Goal: Task Accomplishment & Management: Manage account settings

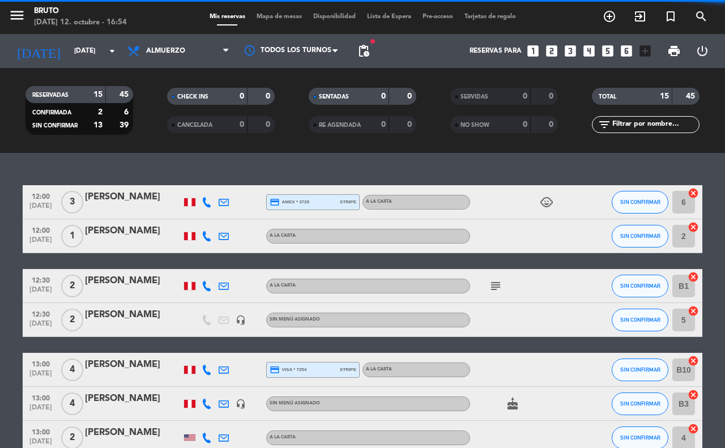
click at [46, 12] on div "Bruto" at bounding box center [80, 11] width 93 height 11
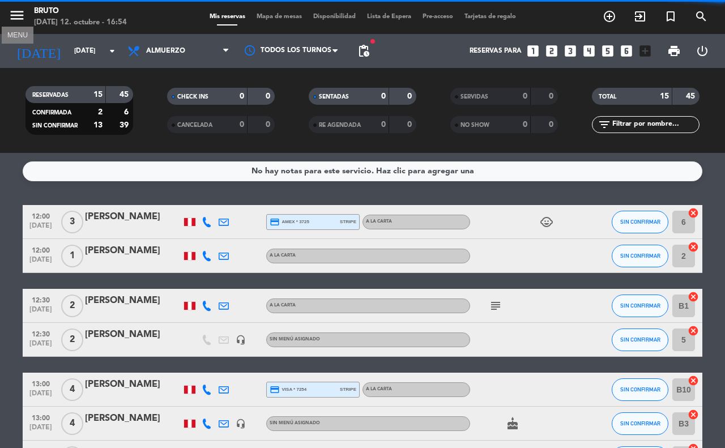
click at [23, 13] on icon "menu" at bounding box center [16, 15] width 17 height 17
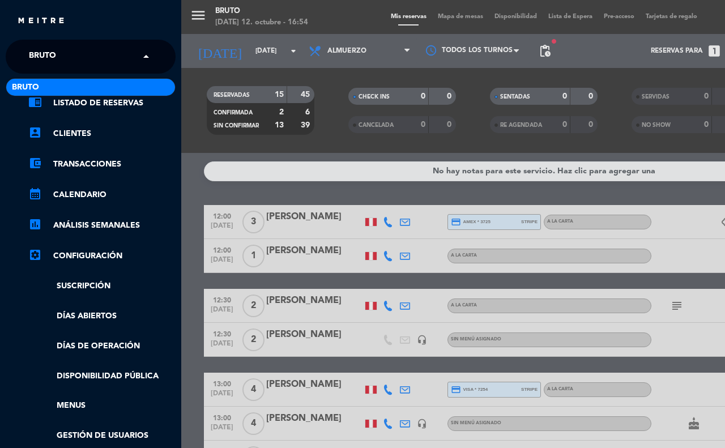
click at [63, 52] on div "× Bruto" at bounding box center [48, 57] width 49 height 24
click at [156, 69] on ng-select "× Bruto × Bruto" at bounding box center [91, 57] width 170 height 34
click at [148, 57] on span at bounding box center [148, 57] width 19 height 24
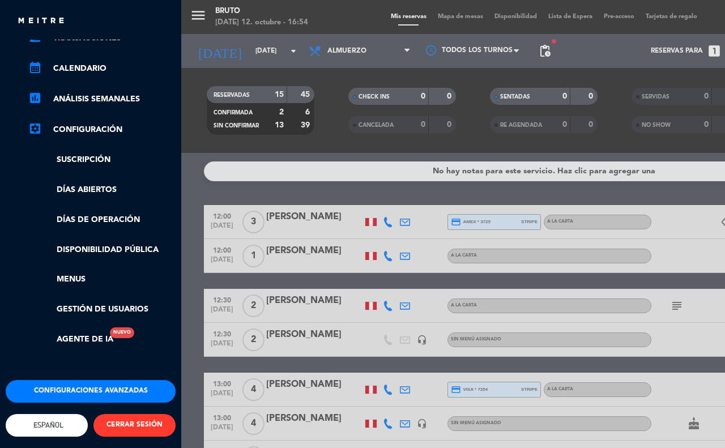
click at [132, 414] on button "CERRAR SESIÓN" at bounding box center [134, 425] width 82 height 23
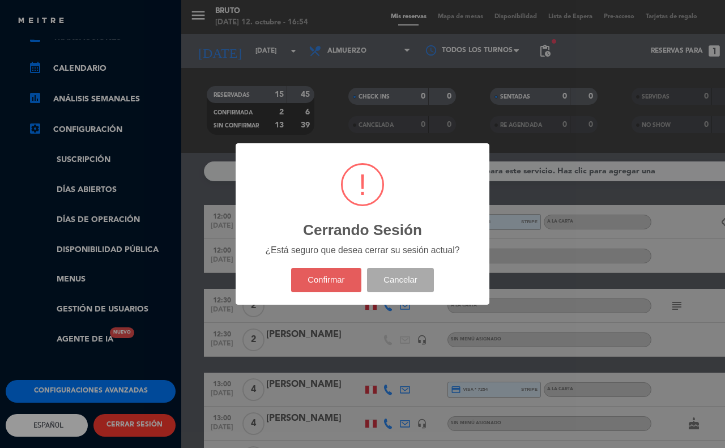
click at [310, 290] on button "Confirmar" at bounding box center [326, 280] width 71 height 24
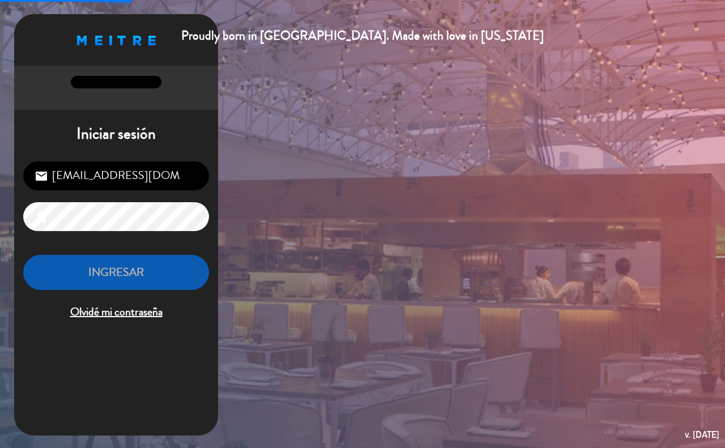
click at [172, 173] on input "[EMAIL_ADDRESS][DOMAIN_NAME]" at bounding box center [116, 175] width 186 height 29
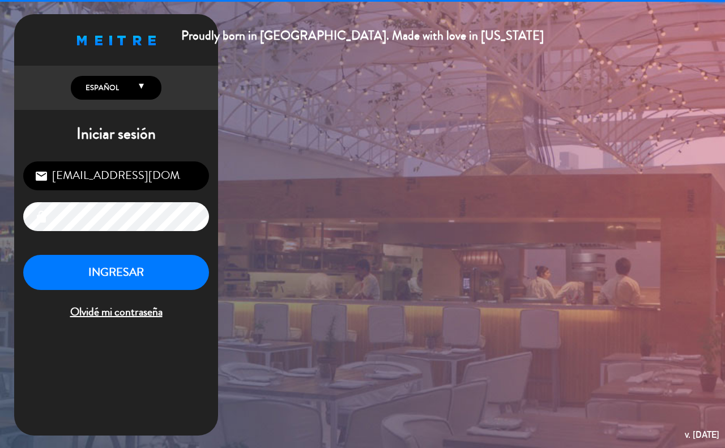
click at [172, 174] on input "[EMAIL_ADDRESS][DOMAIN_NAME]" at bounding box center [116, 175] width 186 height 29
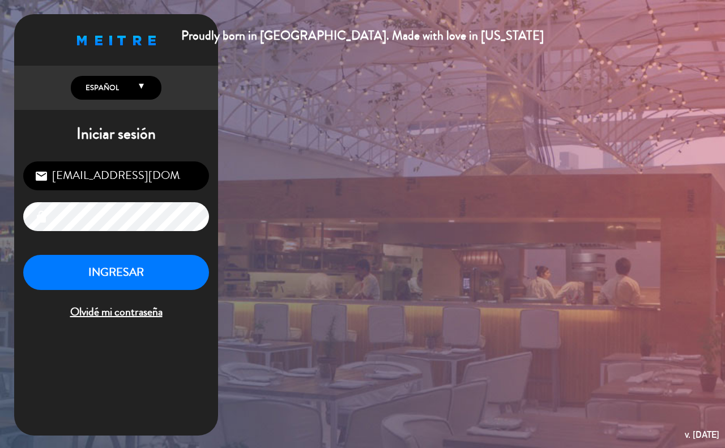
type input "[EMAIL_ADDRESS][DOMAIN_NAME]"
click at [130, 278] on button "INGRESAR" at bounding box center [116, 273] width 186 height 36
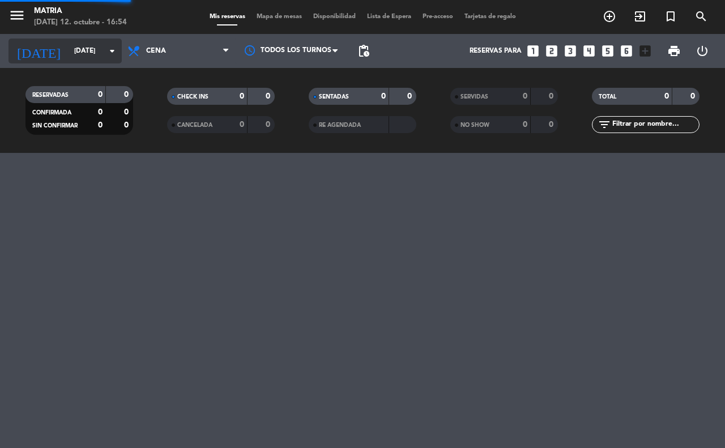
click at [91, 62] on div "[DATE] [DATE] arrow_drop_down" at bounding box center [64, 51] width 113 height 25
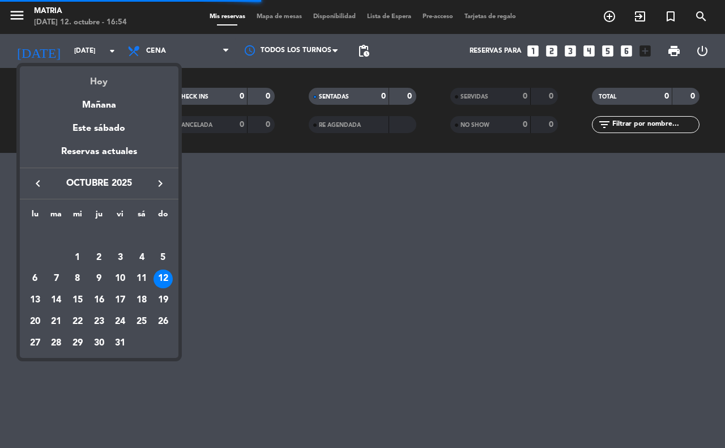
click at [94, 82] on div "Hoy" at bounding box center [99, 77] width 159 height 23
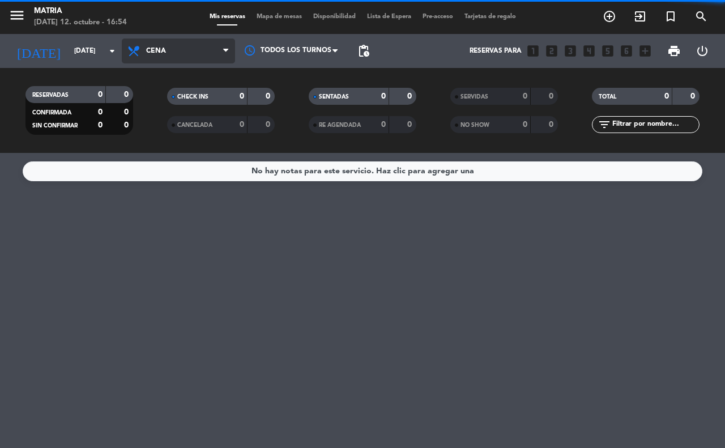
click at [156, 40] on span "Cena" at bounding box center [178, 51] width 113 height 25
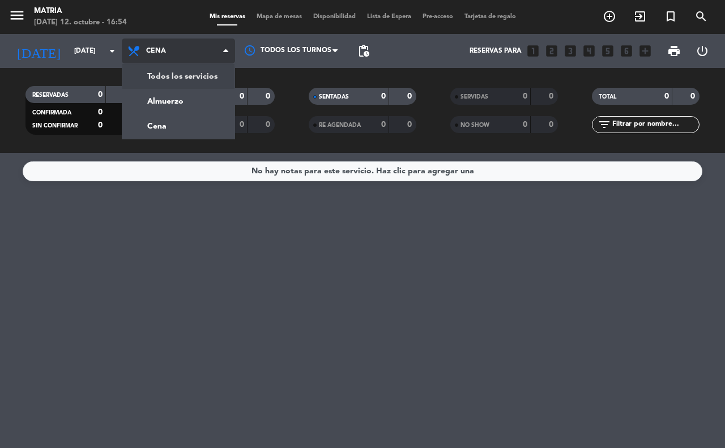
click at [179, 73] on div "menu MATRIA [DATE] 12. octubre - 16:54 Mis reservas Mapa de mesas Disponibilida…" at bounding box center [362, 76] width 725 height 153
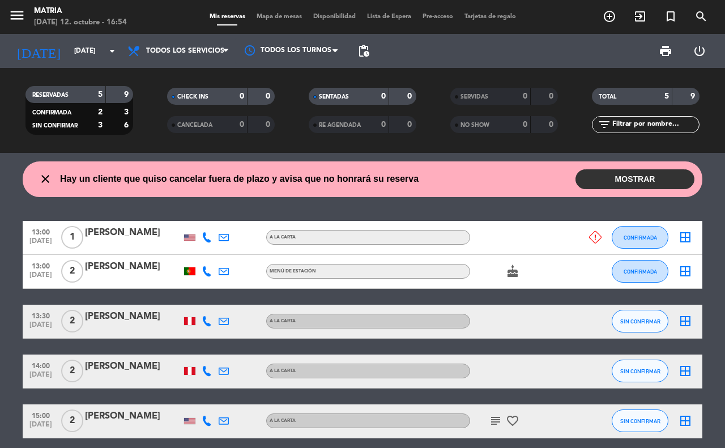
scroll to position [46, 0]
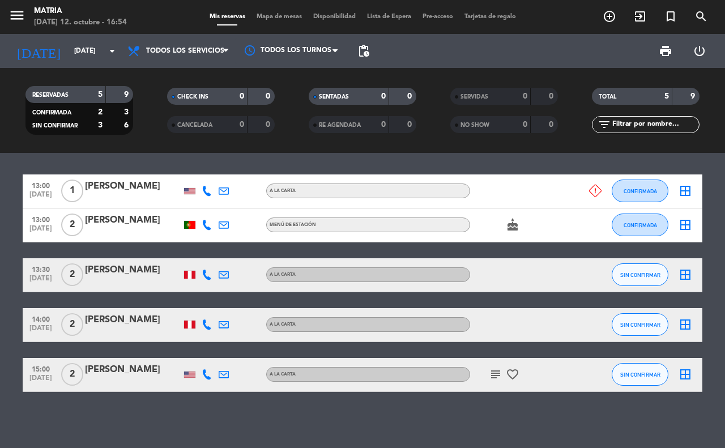
click at [191, 180] on div at bounding box center [189, 190] width 17 height 33
click at [190, 186] on div at bounding box center [189, 190] width 17 height 33
click at [190, 187] on div at bounding box center [189, 190] width 17 height 33
click at [191, 191] on div at bounding box center [189, 191] width 11 height 6
